Goal: Book appointment/travel/reservation

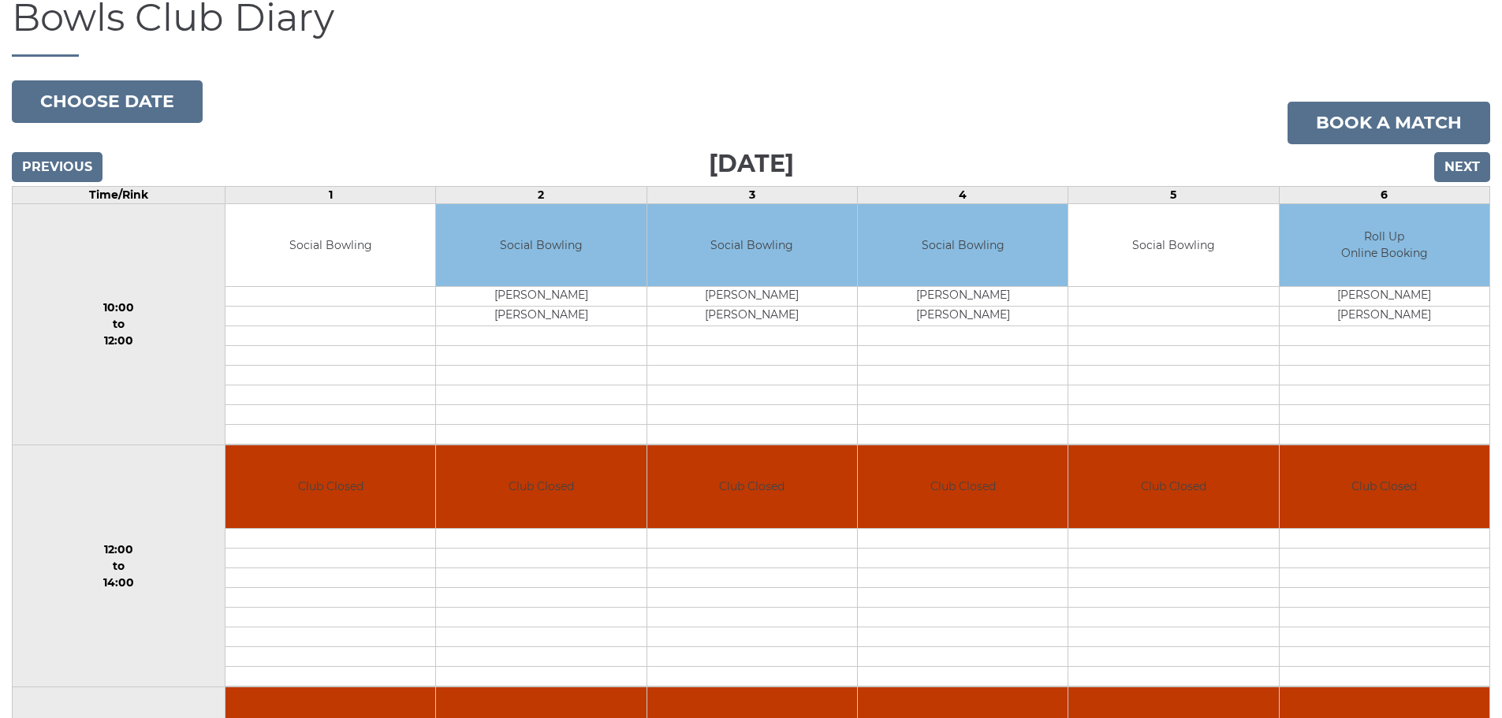
scroll to position [158, 0]
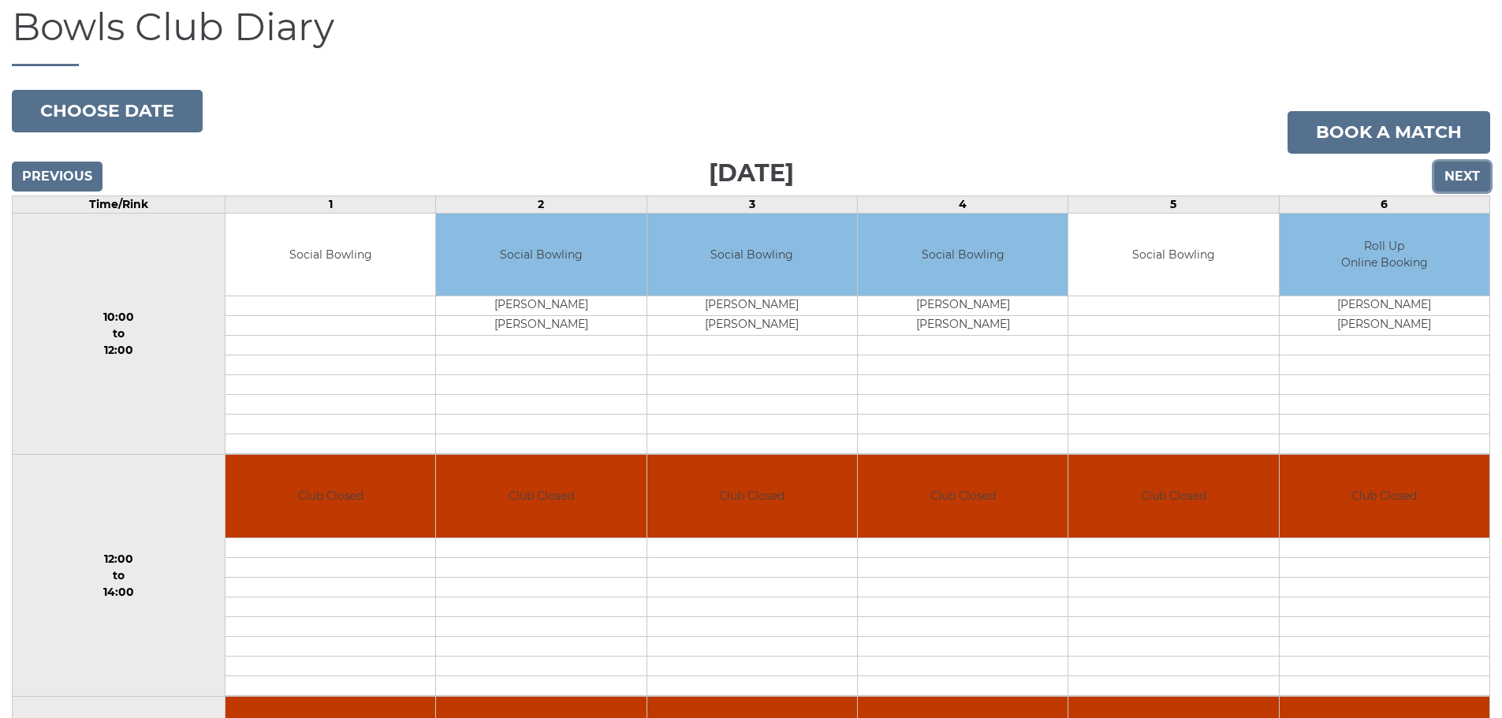
click at [1470, 177] on input "Next" at bounding box center [1462, 177] width 56 height 30
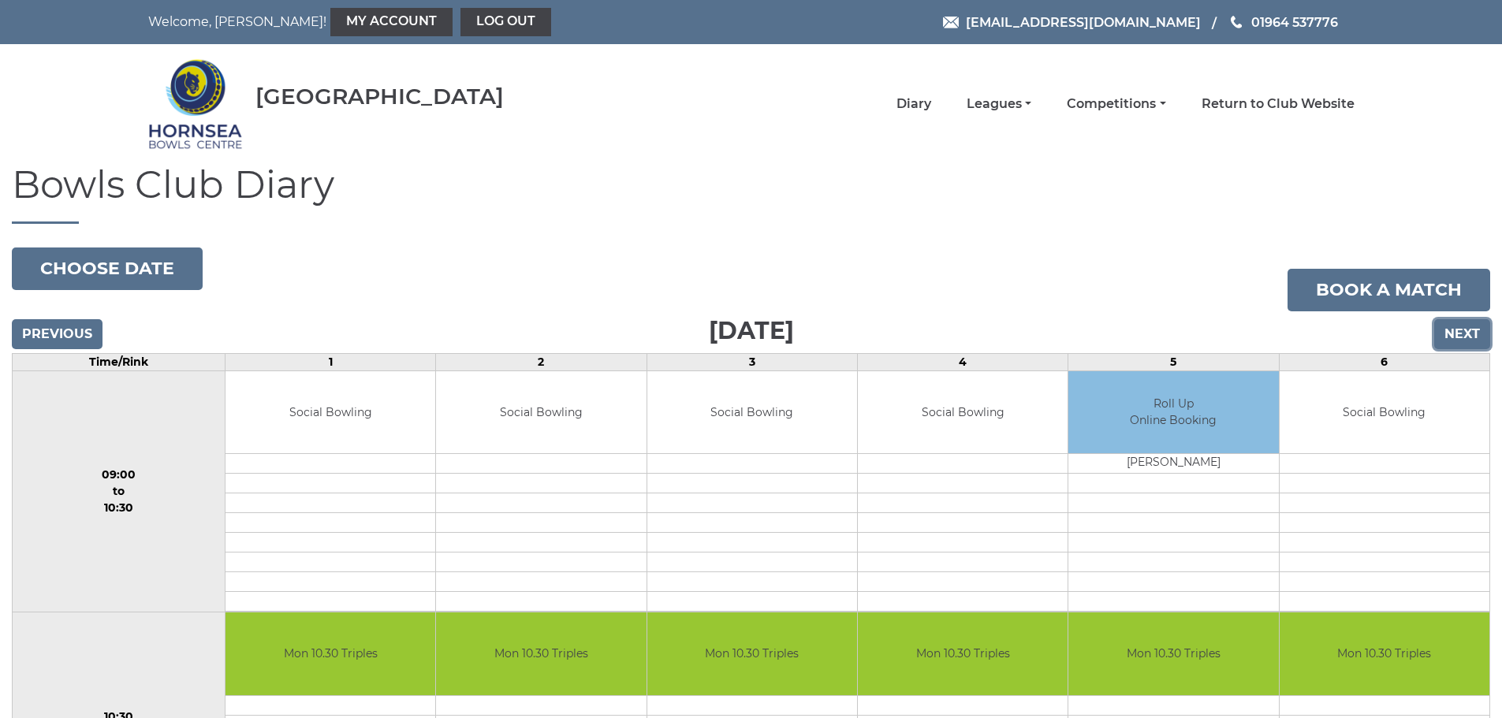
click at [1464, 335] on input "Next" at bounding box center [1462, 334] width 56 height 30
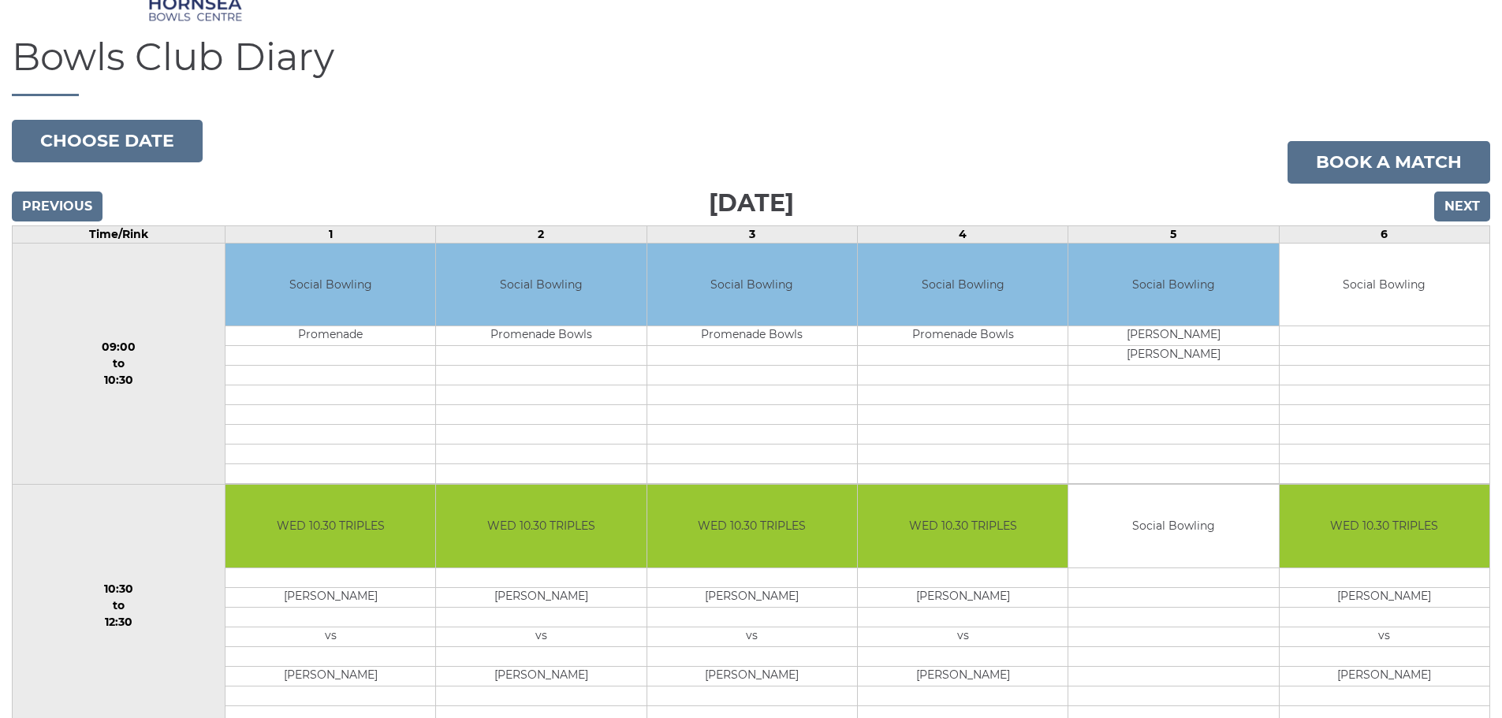
scroll to position [127, 0]
